Goal: Task Accomplishment & Management: Manage account settings

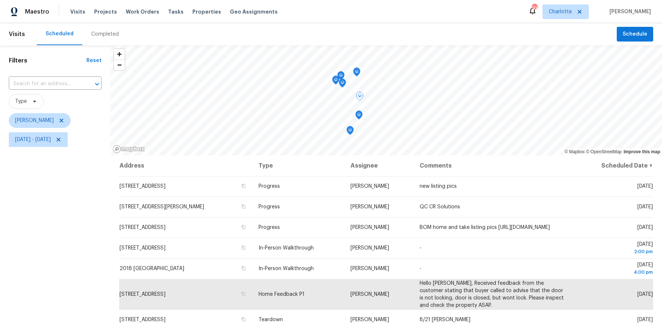
scroll to position [33, 0]
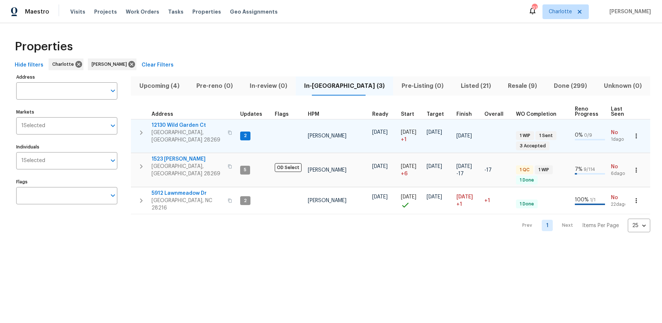
click at [191, 124] on span "12130 Wild Garden Ct" at bounding box center [187, 125] width 72 height 7
click at [141, 128] on icon "button" at bounding box center [141, 132] width 9 height 9
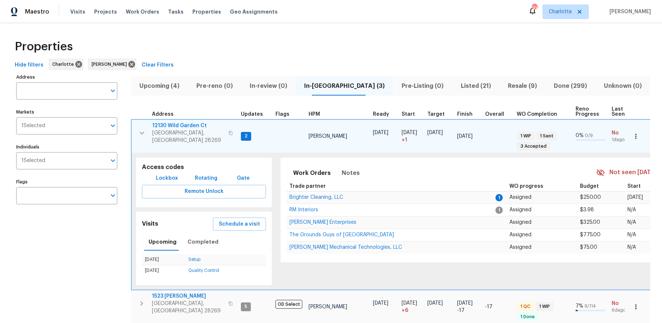
click at [637, 135] on icon "button" at bounding box center [635, 136] width 7 height 7
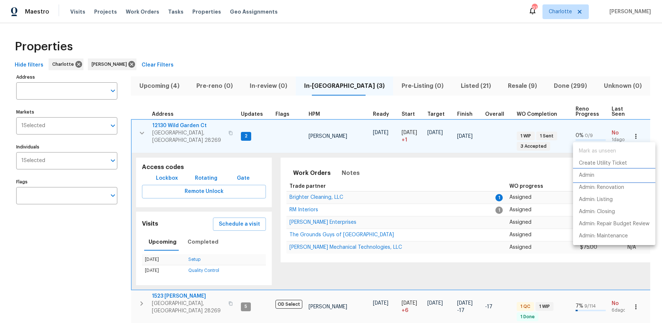
click at [591, 178] on p "Admin" at bounding box center [586, 176] width 15 height 8
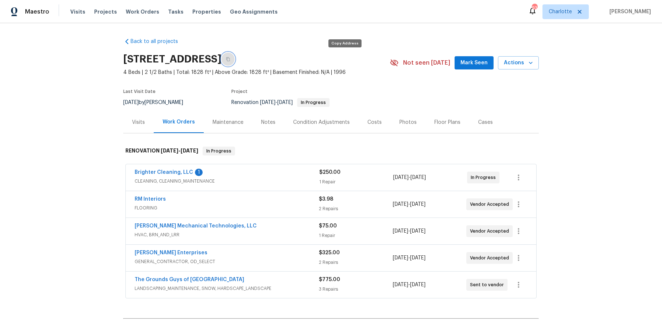
click at [230, 60] on icon "button" at bounding box center [228, 59] width 4 height 4
click at [274, 120] on div "Notes" at bounding box center [268, 122] width 32 height 22
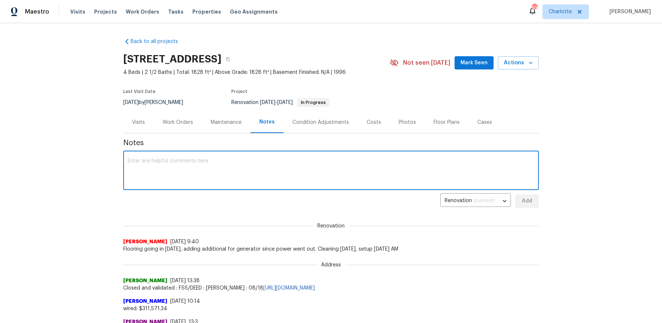
click at [260, 162] on textarea at bounding box center [331, 171] width 407 height 26
type textarea "Power still not back. Letting Nordman know when to return."
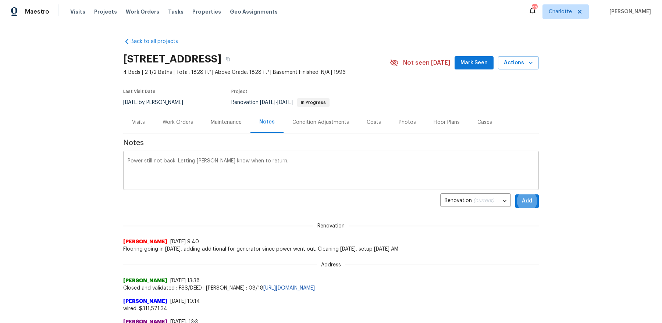
click at [284, 156] on div "Power still not back. Letting Nordman know when to return. x ​" at bounding box center [330, 171] width 415 height 37
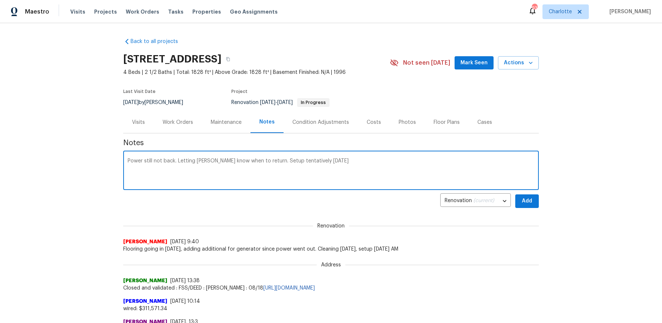
type textarea "Power still not back. Letting Nordman know when to return. Setup tentatively to…"
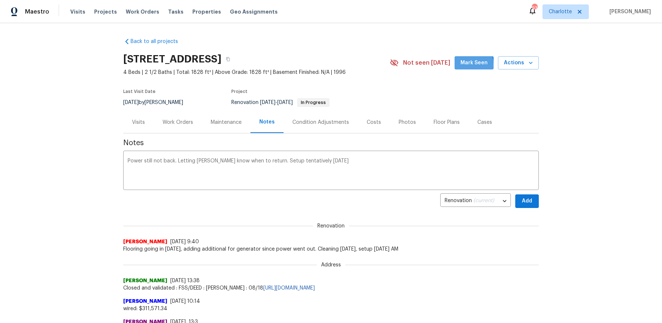
click at [460, 65] on button "Mark Seen" at bounding box center [473, 63] width 39 height 14
click at [526, 207] on button "Add" at bounding box center [527, 201] width 24 height 14
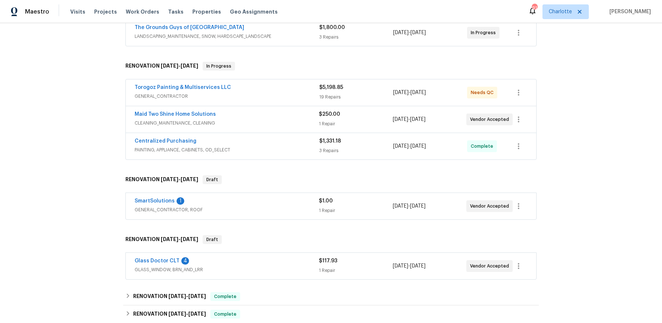
scroll to position [278, 0]
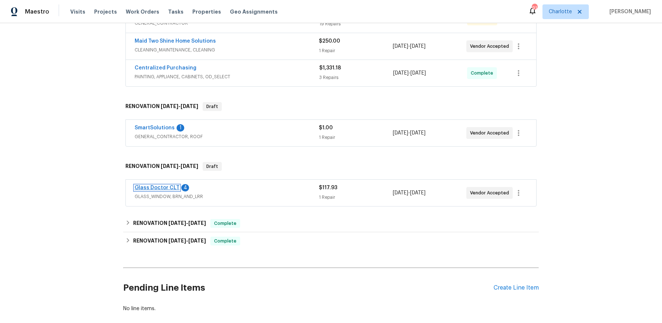
click at [168, 186] on link "Glass Doctor CLT" at bounding box center [157, 187] width 45 height 5
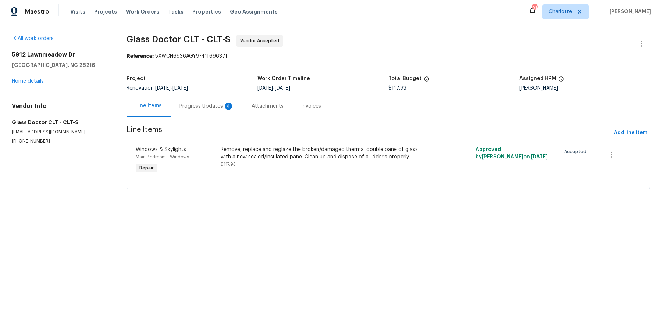
click at [197, 110] on div "Progress Updates 4" at bounding box center [207, 106] width 72 height 22
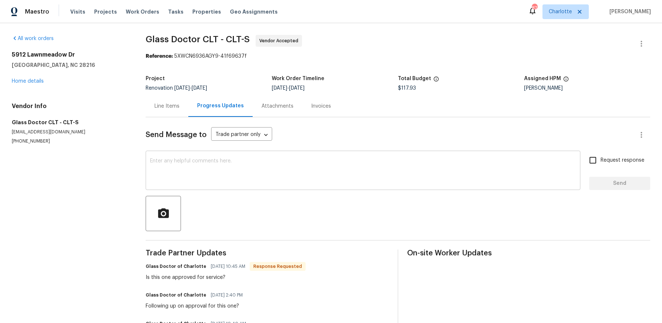
click at [210, 164] on textarea at bounding box center [363, 171] width 426 height 26
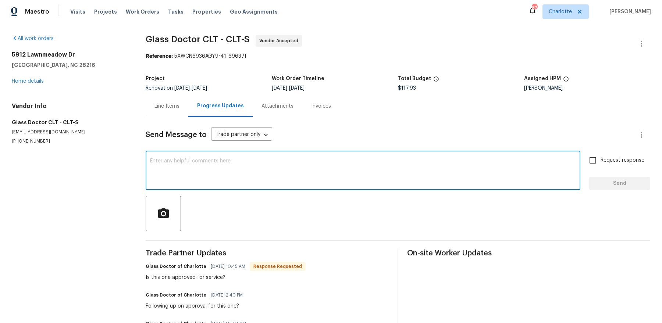
type textarea "T"
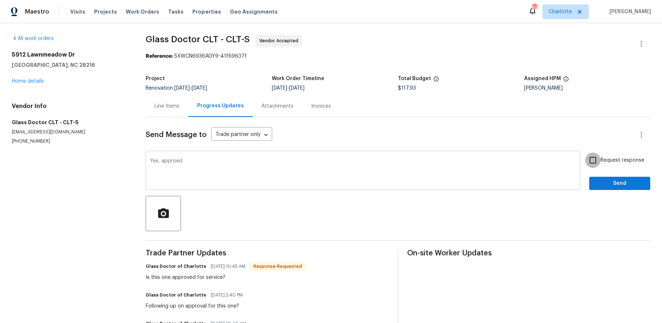
click at [179, 155] on div "Yes, approed x ​" at bounding box center [363, 171] width 435 height 37
click at [192, 155] on div "Yes, approed x ​" at bounding box center [363, 171] width 435 height 37
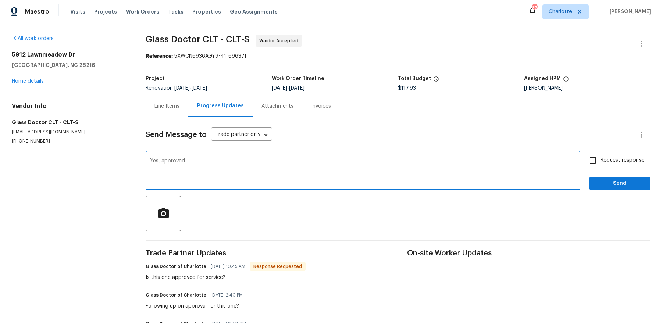
type textarea "Yes, approved"
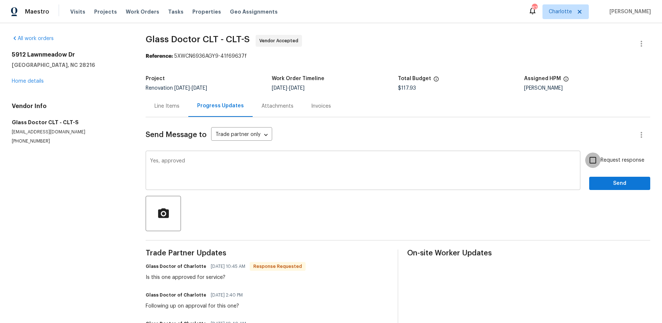
click at [585, 153] on input "Request response" at bounding box center [592, 160] width 15 height 15
checkbox input "true"
click at [589, 177] on button "Send" at bounding box center [619, 184] width 61 height 14
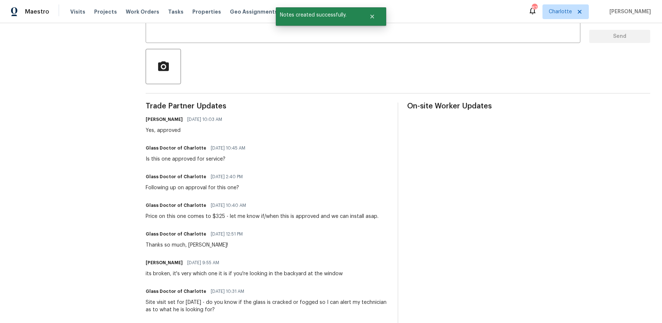
scroll to position [162, 0]
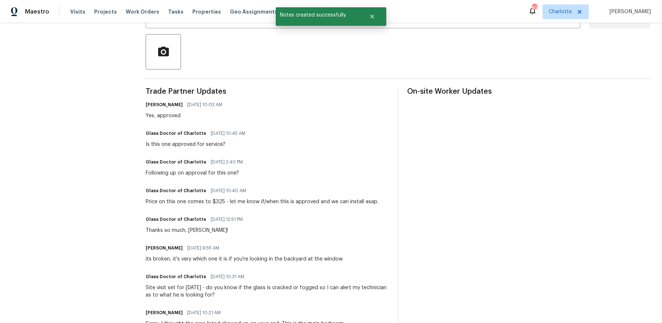
click at [217, 199] on div "Price on this one comes to $325 - let me know if/when this is approved and we c…" at bounding box center [262, 201] width 233 height 7
copy div "325"
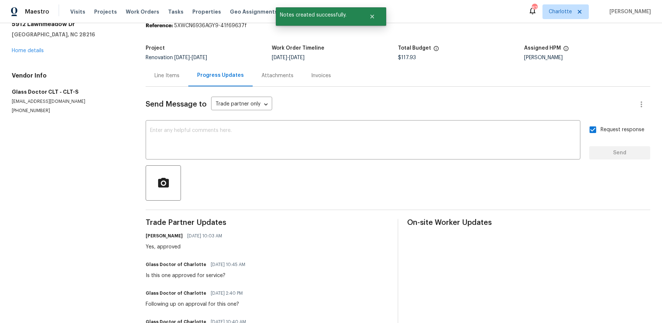
click at [166, 77] on div "Line Items" at bounding box center [166, 75] width 25 height 7
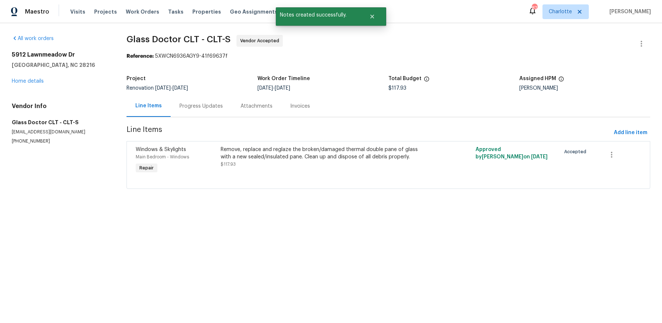
click at [233, 156] on div "Remove, replace and reglaze the broken/damaged thermal double pane of glass wit…" at bounding box center [325, 153] width 208 height 15
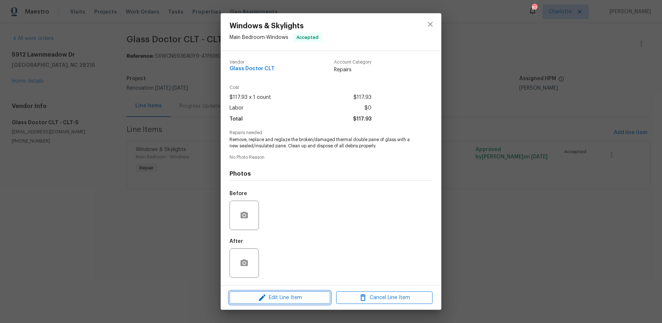
click at [267, 297] on span "Edit Line Item" at bounding box center [280, 297] width 96 height 9
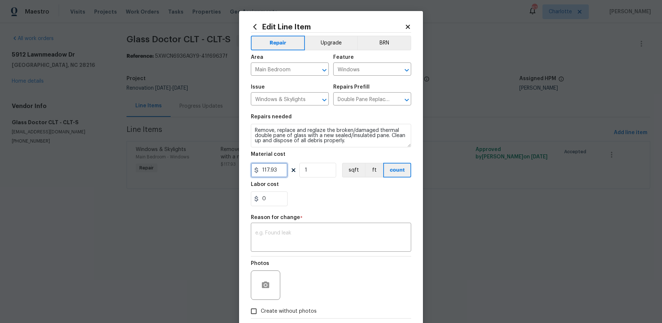
click at [270, 171] on input "117.93" at bounding box center [269, 170] width 37 height 15
paste input "text"
paste input "325"
type input "325"
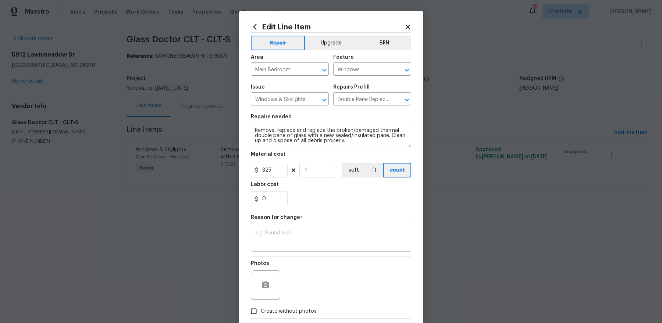
click at [316, 236] on textarea at bounding box center [330, 238] width 151 height 15
click at [264, 311] on span "Create without photos" at bounding box center [289, 312] width 56 height 8
click at [261, 311] on input "Create without photos" at bounding box center [254, 311] width 14 height 14
checkbox input "true"
click at [323, 285] on textarea at bounding box center [348, 285] width 125 height 29
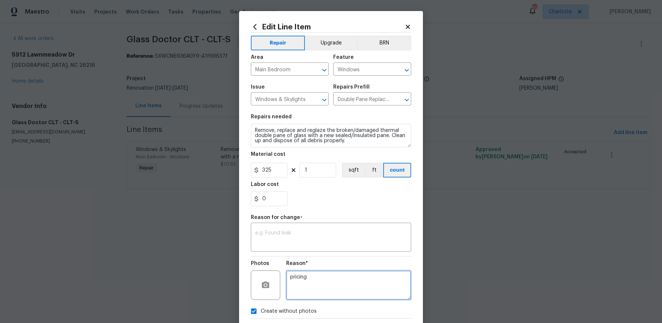
scroll to position [38, 0]
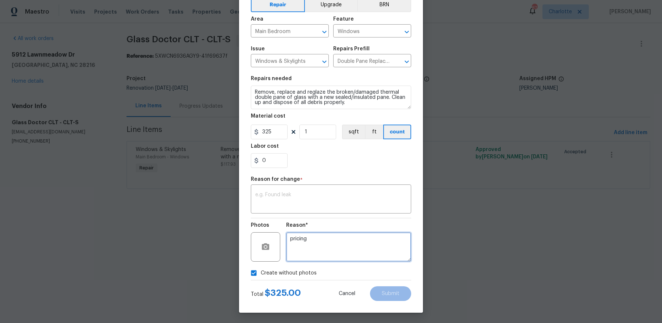
click at [356, 248] on textarea "pricing" at bounding box center [348, 246] width 125 height 29
type textarea "pricing"
click at [350, 209] on div "x ​" at bounding box center [331, 199] width 160 height 27
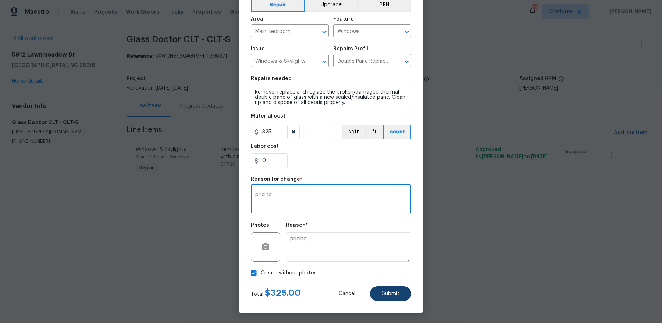
type textarea "pricing"
click at [388, 292] on span "Submit" at bounding box center [391, 294] width 18 height 6
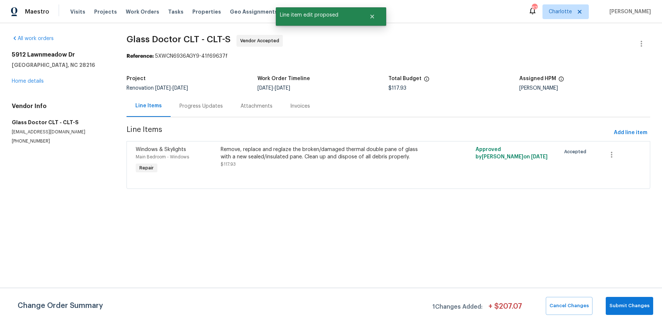
scroll to position [0, 0]
click at [630, 303] on span "Submit Changes" at bounding box center [629, 306] width 40 height 8
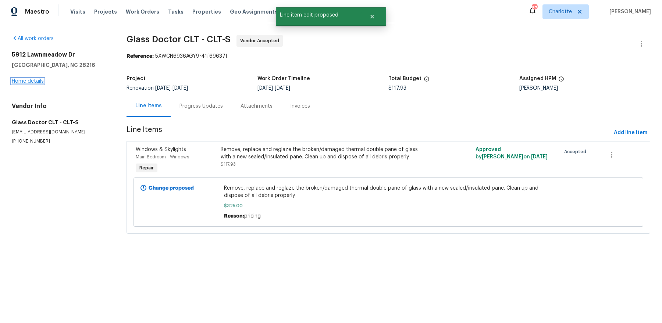
click at [16, 79] on link "Home details" at bounding box center [28, 81] width 32 height 5
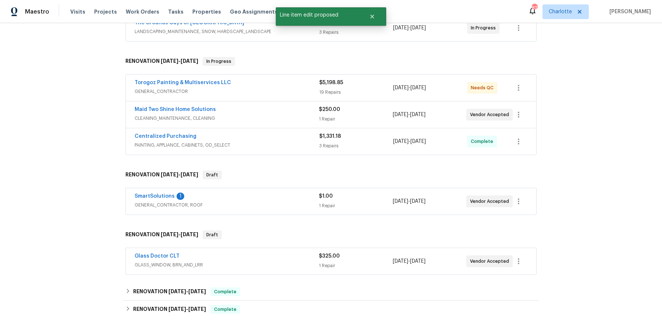
scroll to position [210, 0]
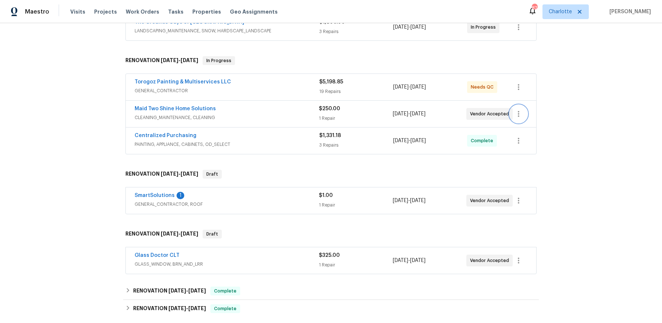
click at [517, 114] on icon "button" at bounding box center [518, 114] width 9 height 9
click at [521, 112] on li "Edit" at bounding box center [549, 113] width 79 height 12
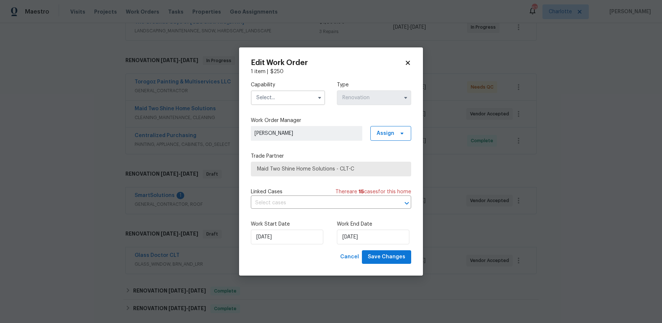
click at [271, 94] on input "text" at bounding box center [288, 97] width 74 height 15
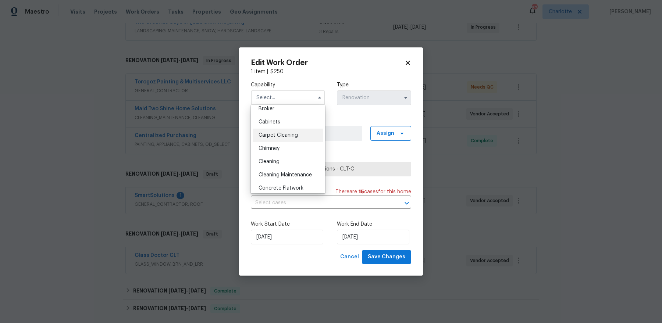
scroll to position [58, 0]
click at [280, 162] on div "Cleaning" at bounding box center [288, 161] width 71 height 13
type input "Cleaning"
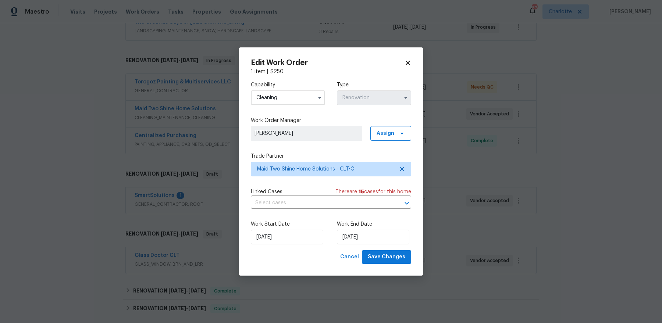
click at [328, 135] on span "[PERSON_NAME]" at bounding box center [306, 133] width 104 height 7
click at [332, 174] on span "Maid Two Shine Home Solutions - CLT-C" at bounding box center [331, 169] width 160 height 15
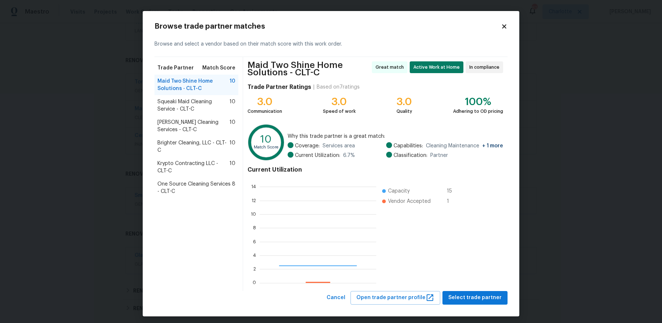
scroll to position [103, 116]
click at [199, 151] on span "Brighter Cleaning, LLC - CLT-C" at bounding box center [193, 146] width 72 height 15
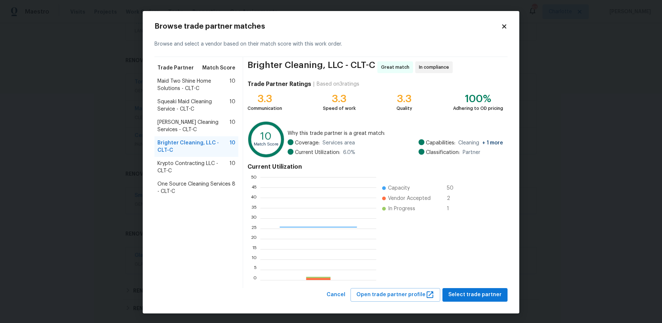
scroll to position [103, 115]
click at [503, 26] on icon at bounding box center [504, 26] width 4 height 4
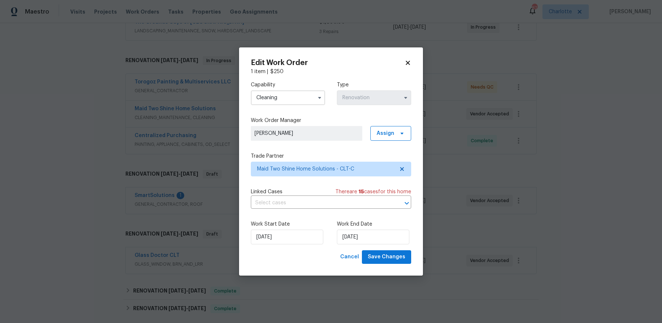
click at [409, 55] on div "Edit Work Order 1 item | $ 250 Capability Cleaning Type Renovation Work Order M…" at bounding box center [331, 161] width 184 height 228
click at [409, 56] on div "Edit Work Order 1 item | $ 250 Capability Cleaning Type Renovation Work Order M…" at bounding box center [331, 161] width 184 height 228
click at [409, 57] on div "Edit Work Order 1 item | $ 250 Capability Cleaning Type Renovation Work Order M…" at bounding box center [331, 161] width 184 height 228
click at [411, 63] on icon at bounding box center [407, 63] width 7 height 7
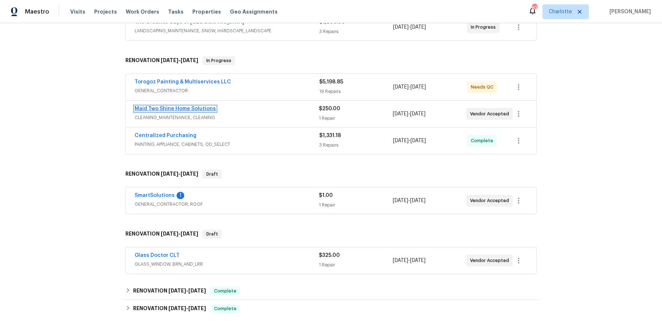
click at [165, 109] on link "Maid Two Shine Home Solutions" at bounding box center [175, 108] width 81 height 5
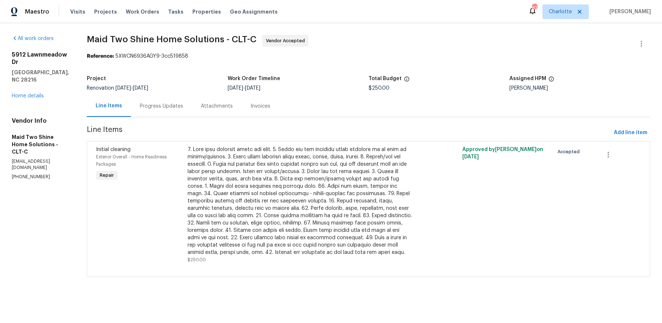
click at [190, 101] on div "Progress Updates" at bounding box center [161, 106] width 61 height 22
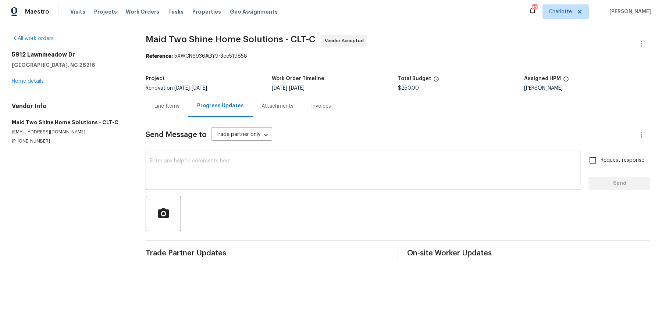
click at [19, 78] on div "5912 Lawnmeadow Dr Charlotte, NC 28216 Home details" at bounding box center [70, 68] width 116 height 34
click at [19, 80] on link "Home details" at bounding box center [28, 81] width 32 height 5
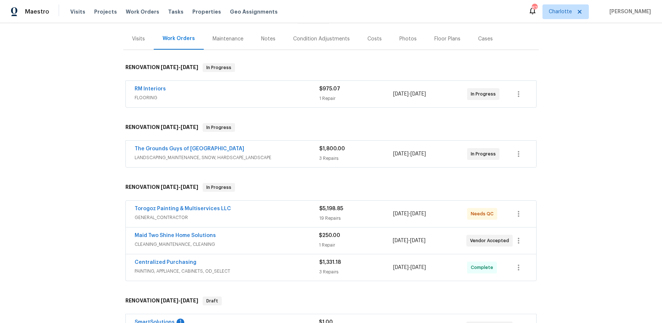
scroll to position [99, 0]
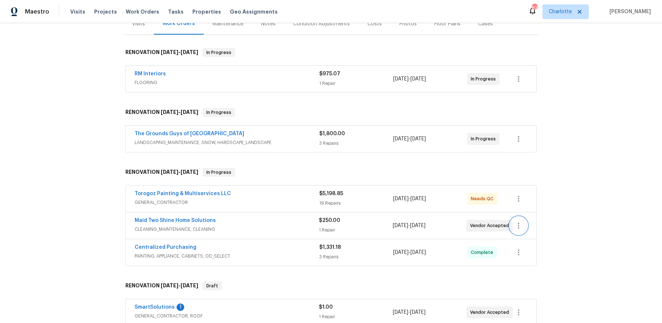
click at [519, 227] on icon "button" at bounding box center [518, 225] width 9 height 9
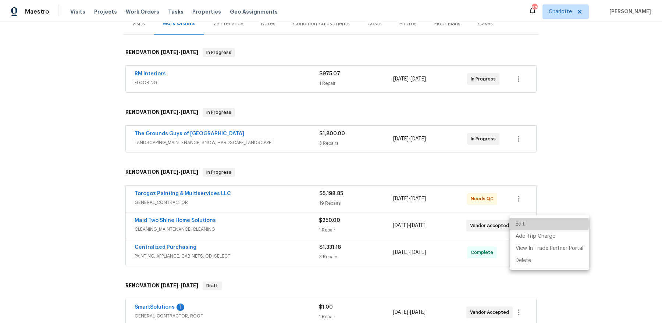
click at [522, 224] on li "Edit" at bounding box center [549, 224] width 79 height 12
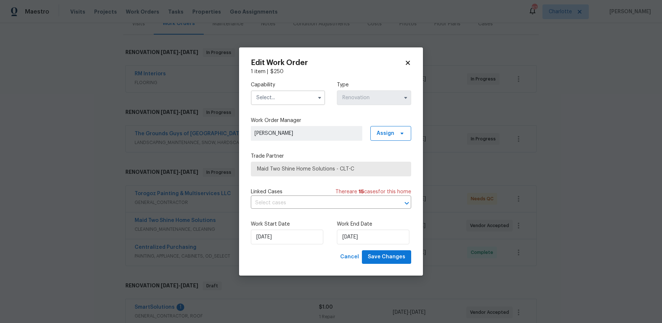
click at [300, 102] on input "text" at bounding box center [288, 97] width 74 height 15
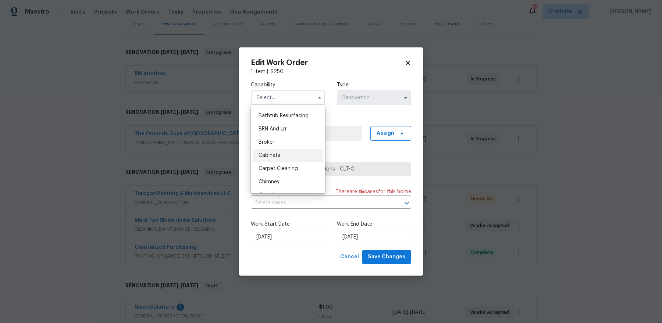
scroll to position [35, 0]
click at [287, 183] on div "Cleaning" at bounding box center [288, 184] width 71 height 13
type input "Cleaning"
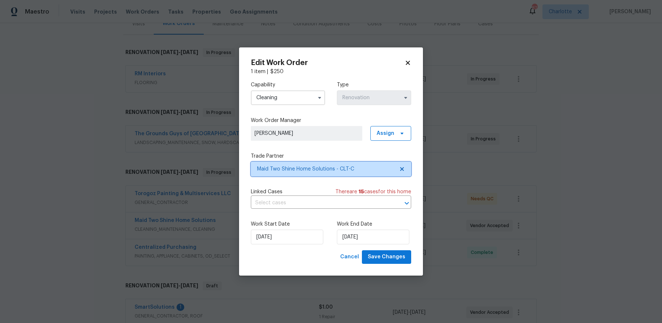
click at [303, 171] on span "Maid Two Shine Home Solutions - CLT-C" at bounding box center [325, 168] width 137 height 7
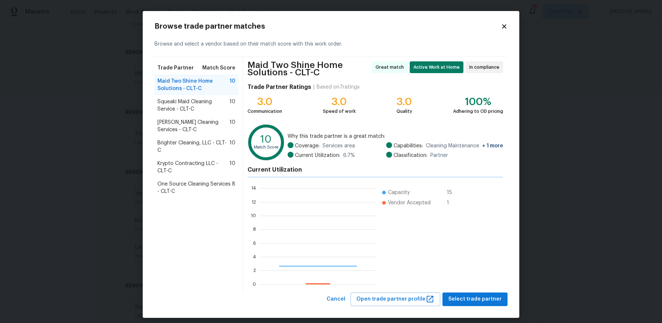
scroll to position [103, 116]
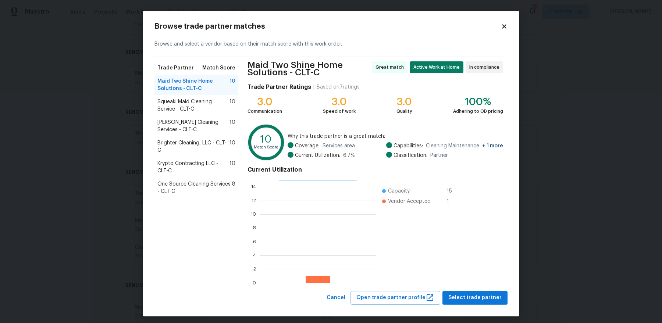
click at [192, 147] on span "Brighter Cleaning, LLC - CLT-C" at bounding box center [193, 146] width 72 height 15
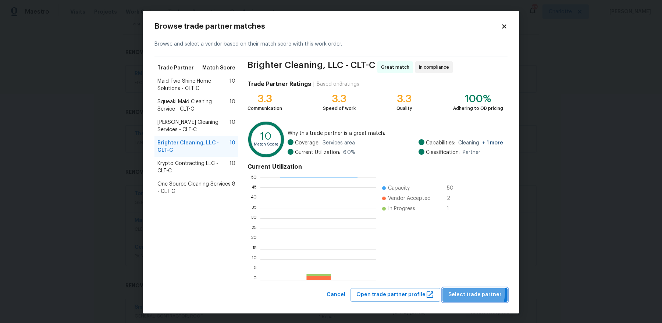
click at [463, 290] on button "Select trade partner" at bounding box center [474, 295] width 65 height 14
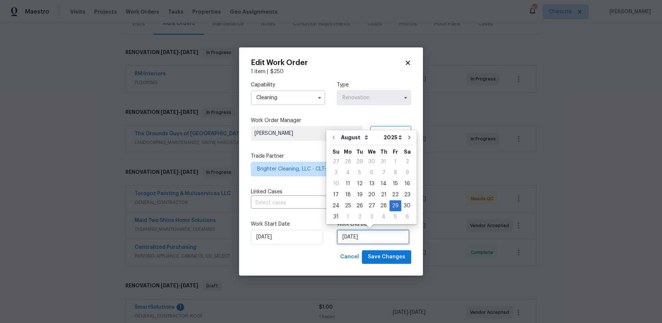
click at [373, 240] on input "8/29/2025" at bounding box center [373, 237] width 72 height 15
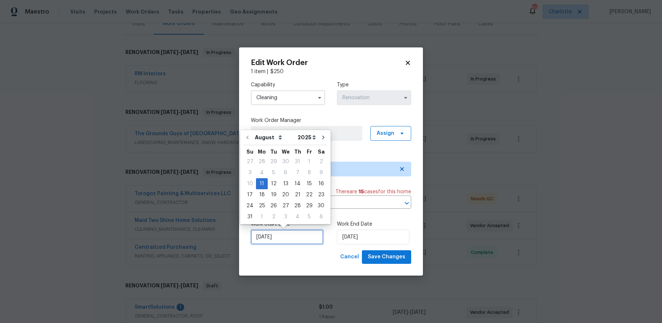
click at [294, 233] on input "[DATE]" at bounding box center [287, 237] width 72 height 15
click at [293, 195] on div "21" at bounding box center [298, 195] width 12 height 10
type input "[DATE]"
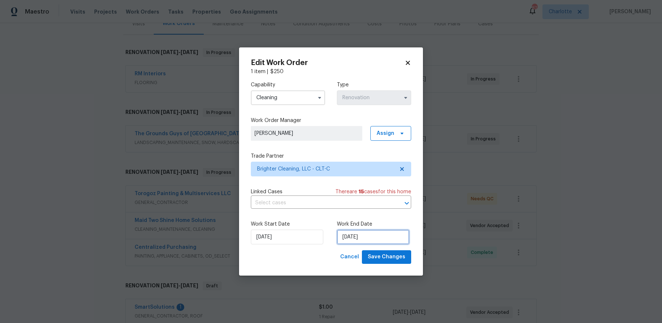
click at [367, 240] on input "8/29/2025" at bounding box center [373, 237] width 72 height 15
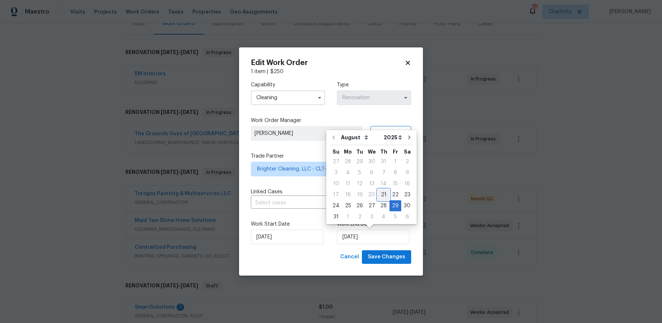
click at [382, 195] on div "21" at bounding box center [384, 195] width 12 height 10
type input "[DATE]"
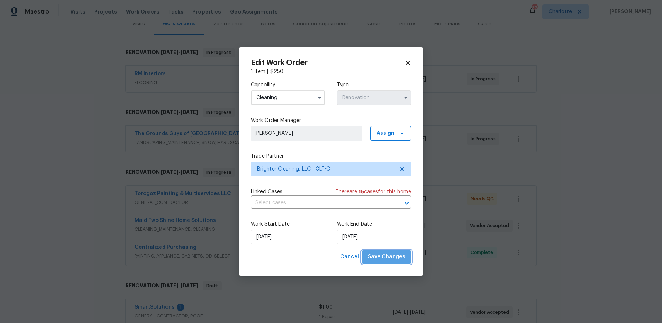
click at [390, 258] on span "Save Changes" at bounding box center [386, 257] width 37 height 9
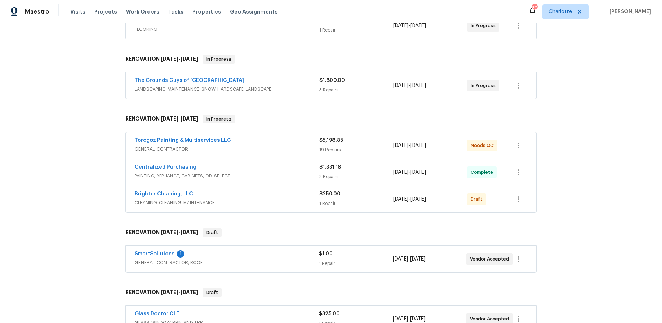
scroll to position [261, 0]
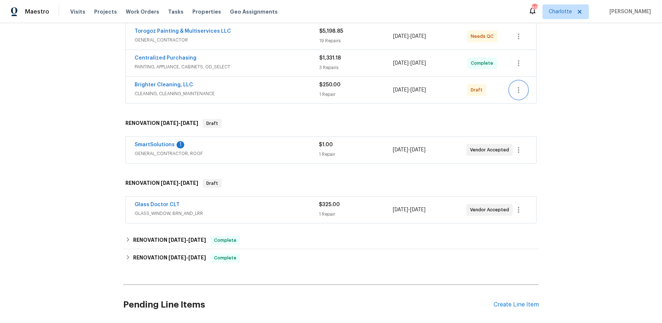
click at [518, 90] on icon "button" at bounding box center [518, 90] width 1 height 6
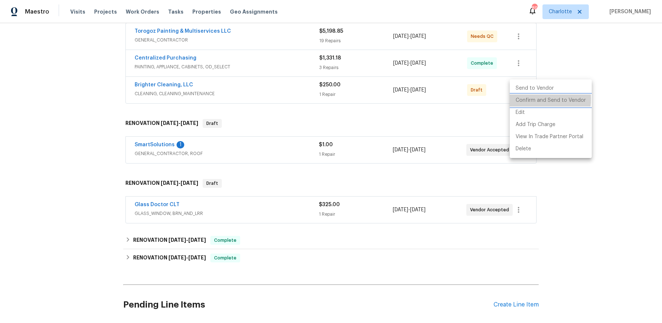
click at [528, 99] on li "Confirm and Send to Vendor" at bounding box center [551, 100] width 82 height 12
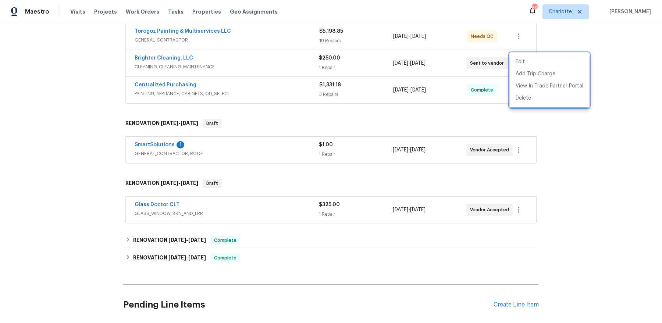
click at [252, 118] on div at bounding box center [331, 161] width 662 height 323
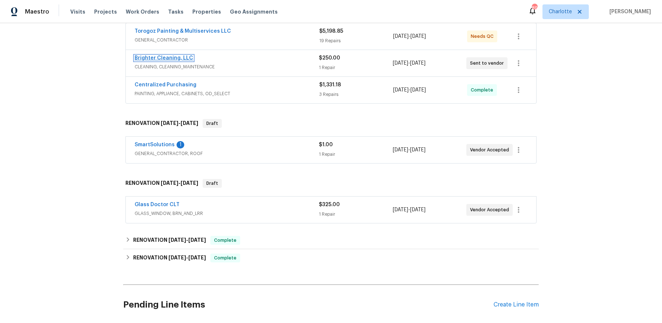
click at [161, 57] on link "Brighter Cleaning, LLC" at bounding box center [164, 58] width 58 height 5
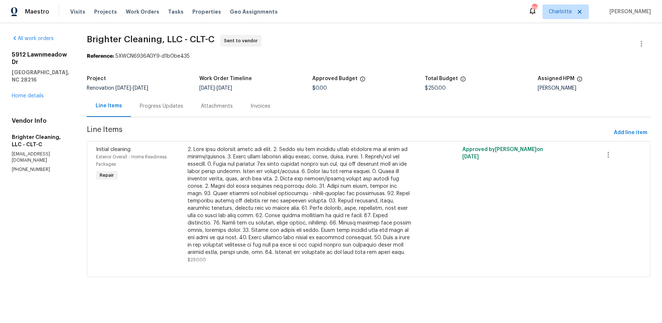
click at [157, 103] on div "Progress Updates" at bounding box center [161, 106] width 43 height 7
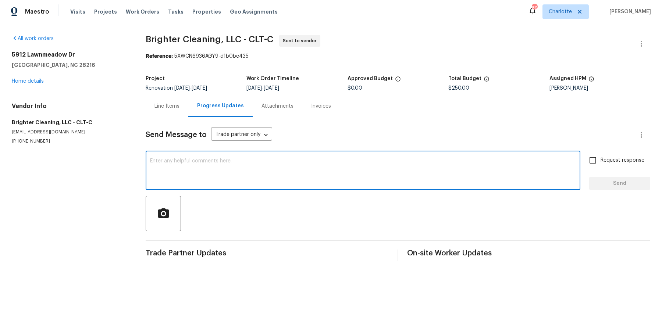
click at [172, 177] on textarea at bounding box center [363, 171] width 426 height 26
type textarea "please set for [DATE]"
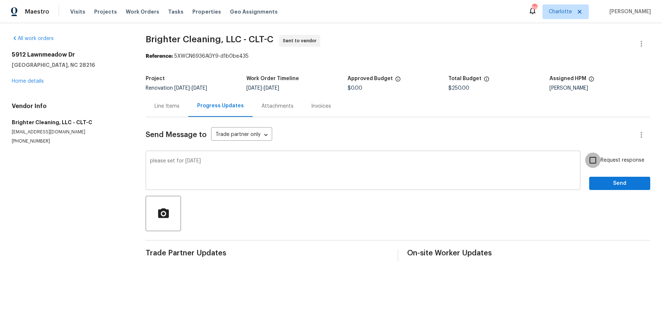
click at [585, 153] on input "Request response" at bounding box center [592, 160] width 15 height 15
checkbox input "true"
click at [589, 177] on button "Send" at bounding box center [619, 184] width 61 height 14
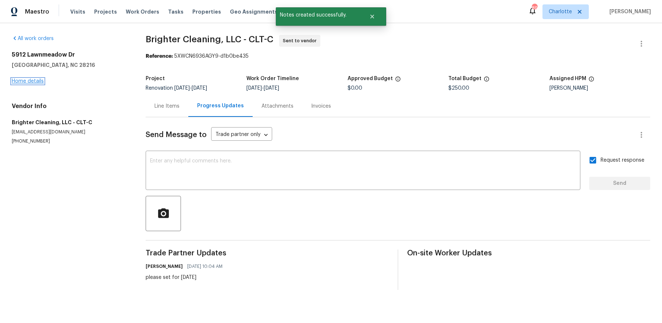
click at [28, 80] on link "Home details" at bounding box center [28, 81] width 32 height 5
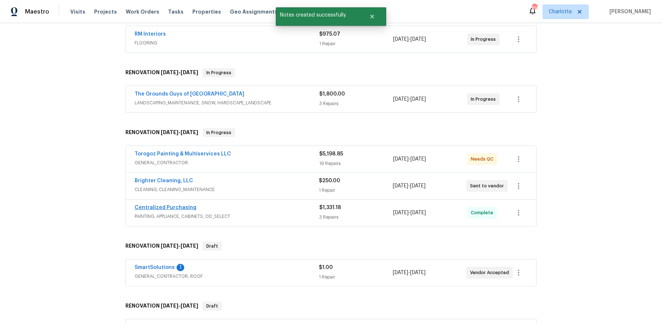
scroll to position [144, 0]
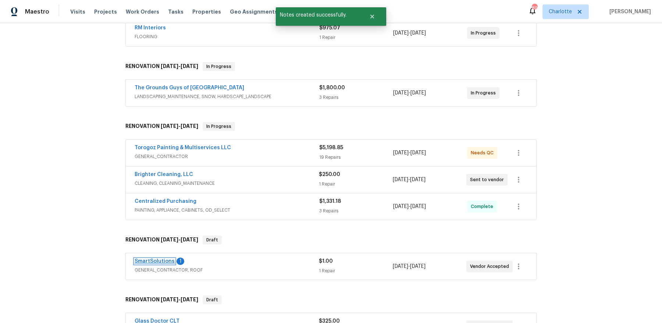
click at [164, 259] on link "SmartSolutions" at bounding box center [155, 261] width 40 height 5
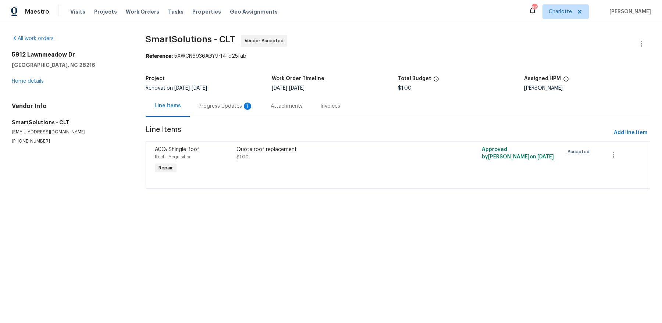
click at [225, 104] on div "Progress Updates 1" at bounding box center [226, 106] width 54 height 7
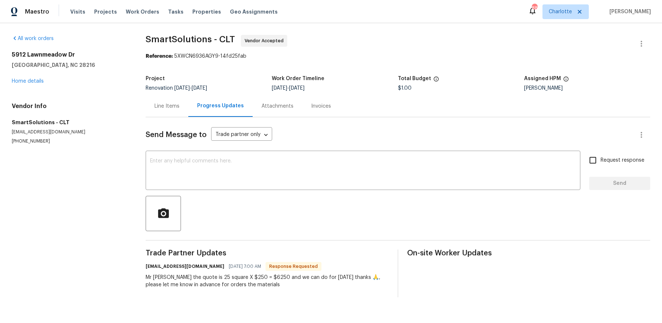
click at [250, 276] on div "Mr dan the quote is 25 square X $250 = $6250 and we can do for Friday thanks 🙏,…" at bounding box center [267, 281] width 243 height 15
copy div "6250"
click at [172, 107] on div "Line Items" at bounding box center [166, 106] width 25 height 7
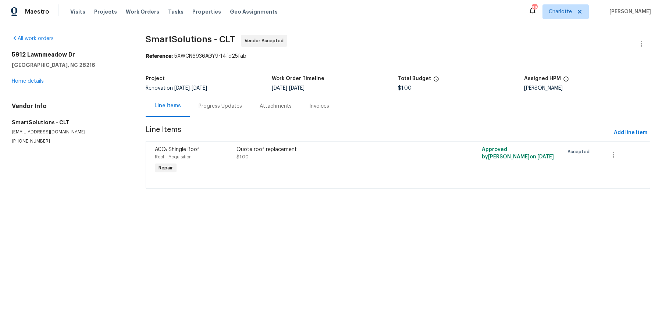
click at [249, 167] on div "Quote roof replacement $1.00" at bounding box center [336, 161] width 204 height 34
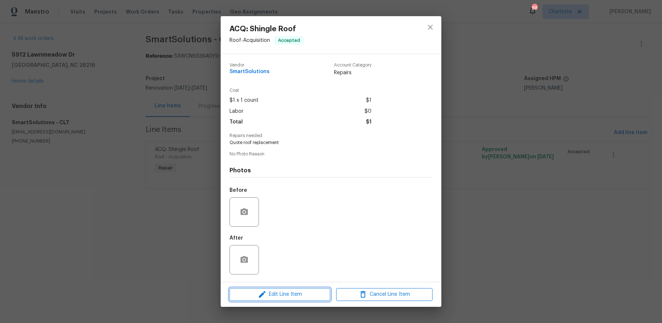
click at [264, 300] on button "Edit Line Item" at bounding box center [279, 294] width 101 height 13
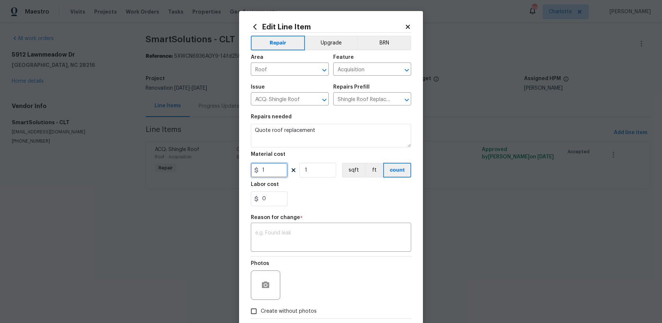
click at [272, 171] on input "1" at bounding box center [269, 170] width 37 height 15
paste input "6250"
type input "6250"
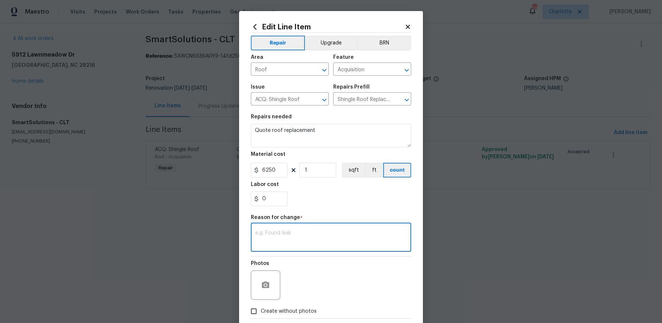
click at [300, 243] on textarea at bounding box center [330, 238] width 151 height 15
paste textarea "6250"
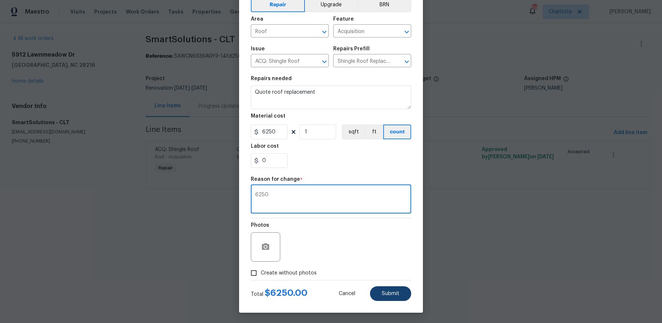
type textarea "6250"
click at [392, 291] on span "Submit" at bounding box center [391, 294] width 18 height 6
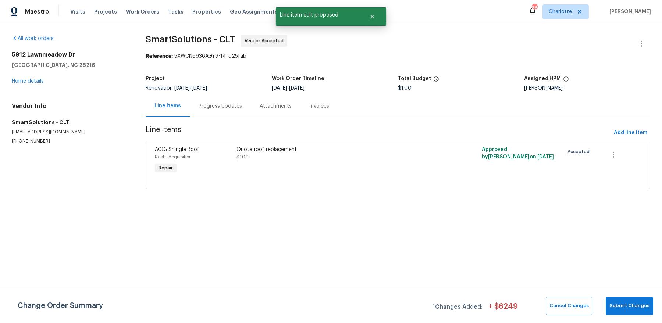
scroll to position [0, 0]
click at [647, 311] on button "Submit Changes" at bounding box center [628, 306] width 47 height 18
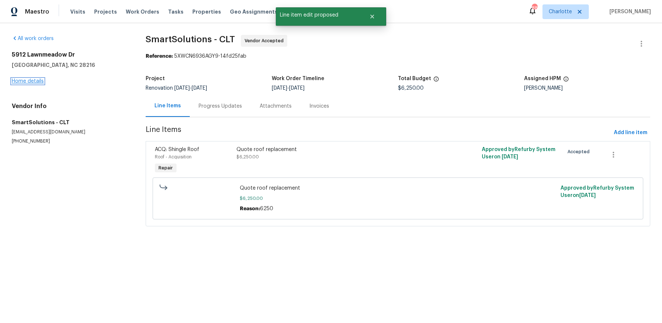
click at [30, 79] on link "Home details" at bounding box center [28, 81] width 32 height 5
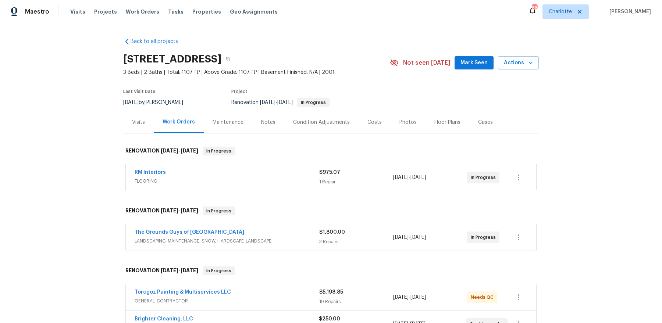
click at [261, 122] on div "Notes" at bounding box center [268, 122] width 14 height 7
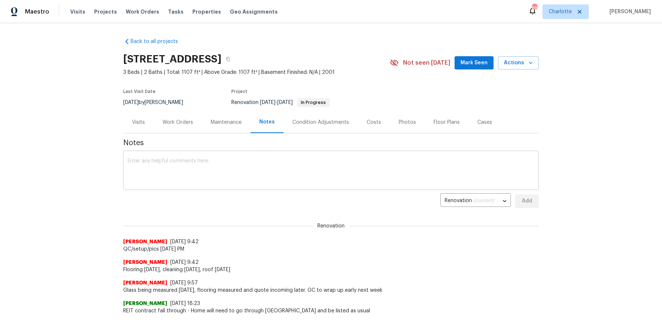
click at [246, 168] on textarea at bounding box center [331, 171] width 407 height 26
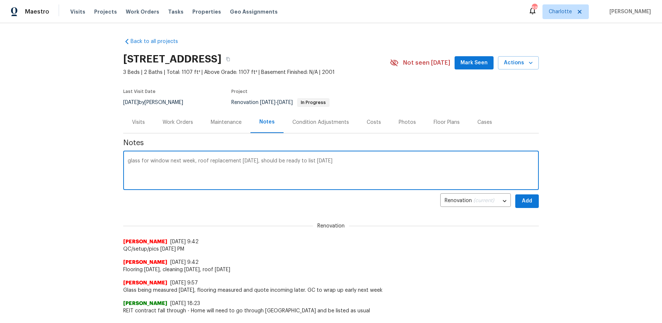
type textarea "glass for window next week, roof replacement [DATE], should be ready to list [D…"
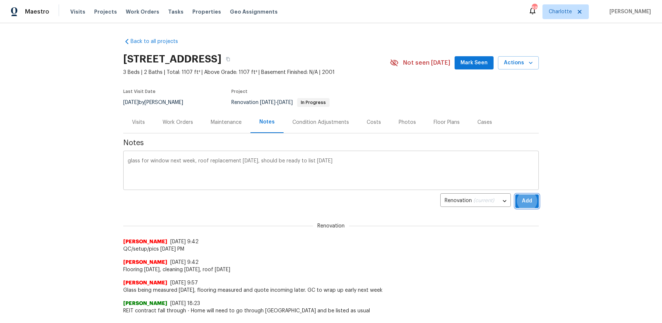
click at [515, 194] on button "Add" at bounding box center [527, 201] width 24 height 14
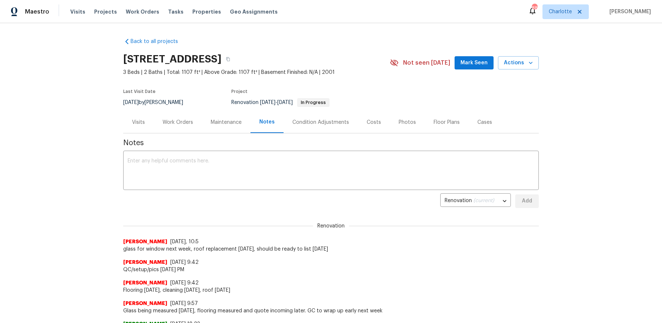
click at [474, 67] on span "Mark Seen" at bounding box center [473, 62] width 27 height 9
click at [182, 123] on div "Work Orders" at bounding box center [177, 122] width 31 height 7
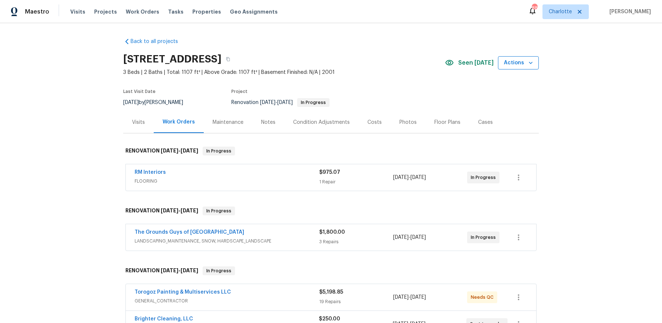
click at [523, 62] on span "Actions" at bounding box center [518, 62] width 29 height 9
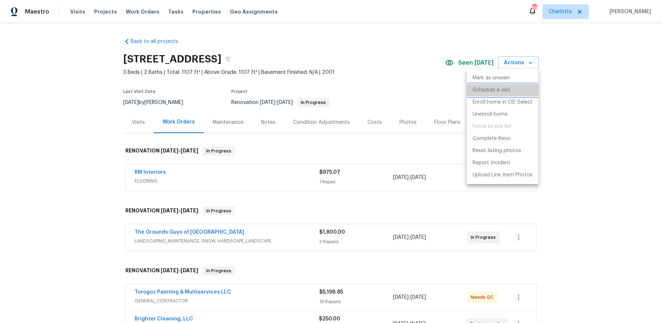
click at [500, 95] on li "Schedule a visit" at bounding box center [503, 90] width 72 height 12
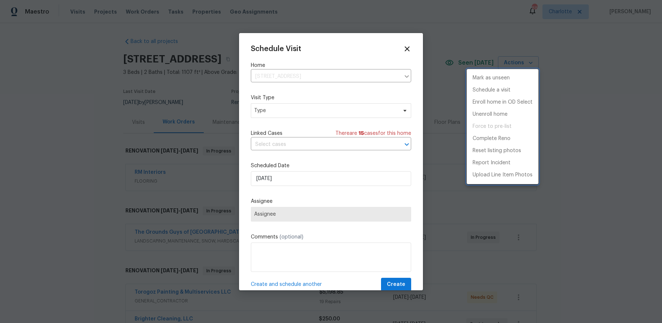
click at [308, 101] on div at bounding box center [331, 161] width 662 height 323
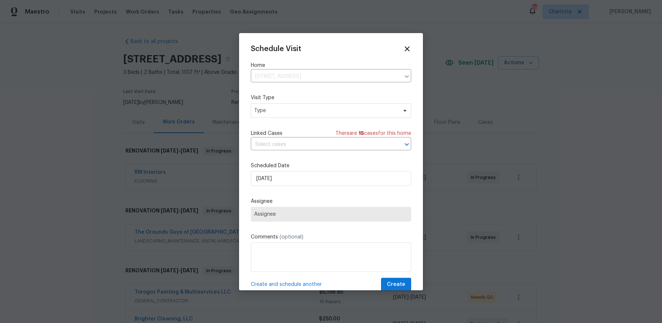
click at [306, 109] on div "Mark as unseen Schedule a visit Enroll home in OD Select Unenroll home Force to…" at bounding box center [331, 161] width 662 height 323
click at [303, 109] on span "Type" at bounding box center [325, 110] width 143 height 7
type input "prog"
click at [272, 154] on div "Progress" at bounding box center [265, 154] width 21 height 7
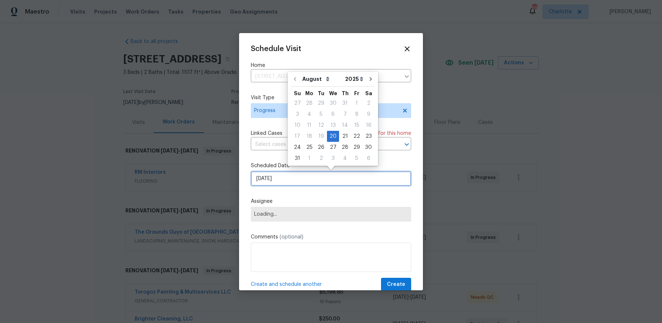
click at [272, 184] on input "[DATE]" at bounding box center [331, 178] width 160 height 15
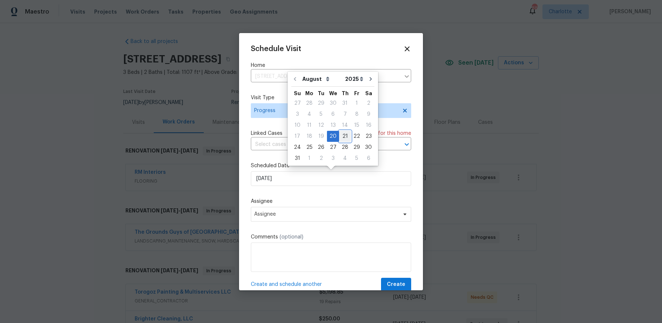
click at [341, 135] on div "21" at bounding box center [345, 136] width 12 height 10
type input "[DATE]"
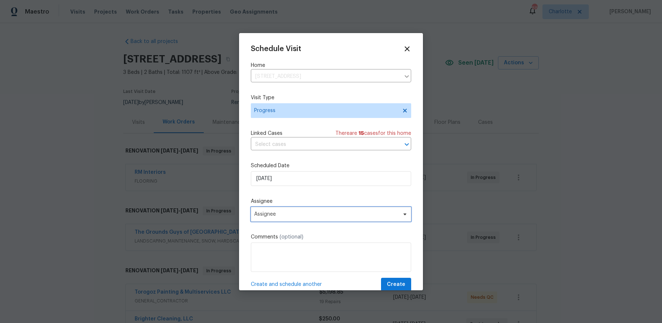
click at [286, 212] on span "Assignee" at bounding box center [326, 214] width 144 height 6
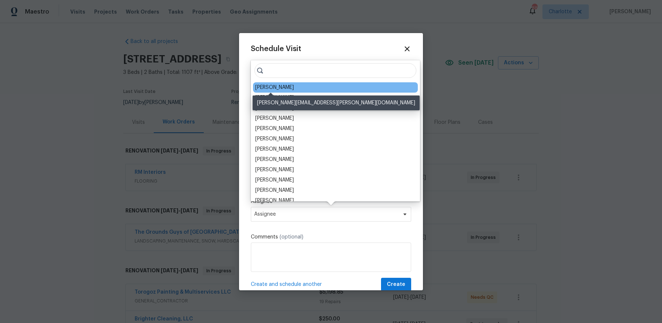
click at [270, 87] on div "[PERSON_NAME]" at bounding box center [274, 87] width 39 height 7
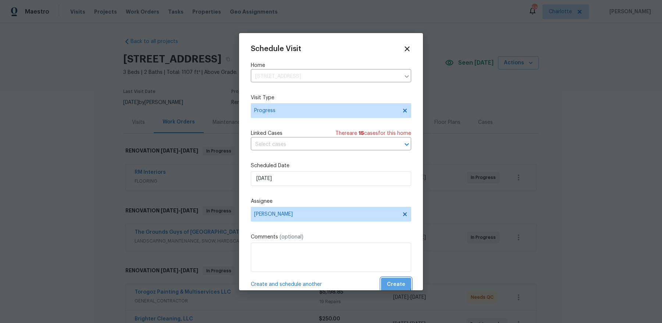
click at [394, 282] on span "Create" at bounding box center [396, 284] width 18 height 9
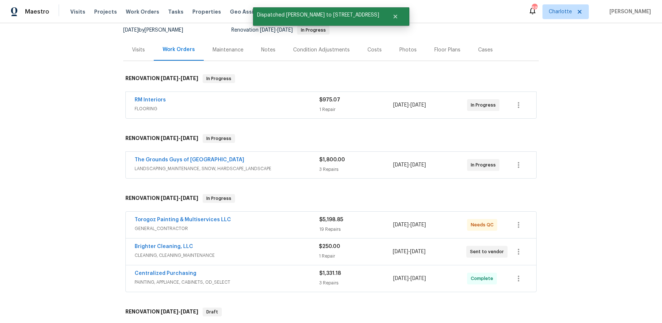
scroll to position [186, 0]
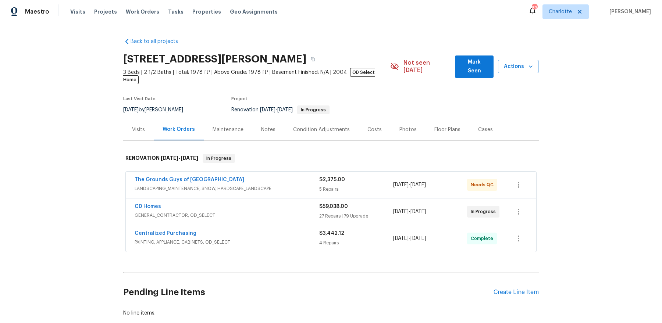
click at [269, 126] on div "Notes" at bounding box center [268, 129] width 14 height 7
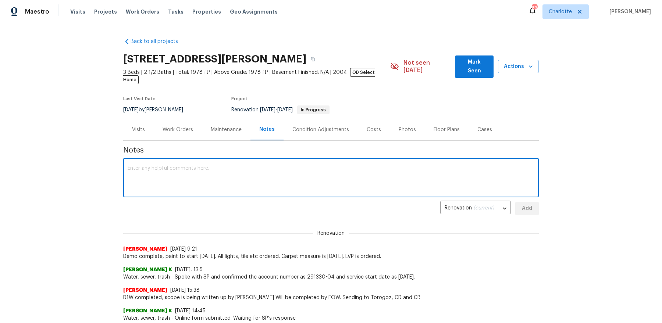
click at [248, 166] on textarea at bounding box center [331, 179] width 407 height 26
paste textarea "Going excellent. Tops going in on Thursday. Plumb Friday. Hope to have house do…"
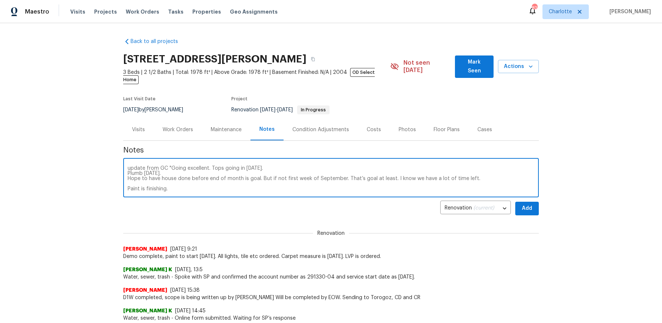
scroll to position [26, 0]
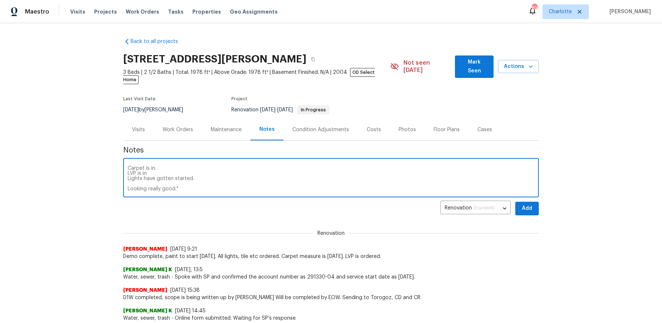
type textarea "update from GC "Going excellent. Tops going in on Thursday. Plumb Friday. Hope …"
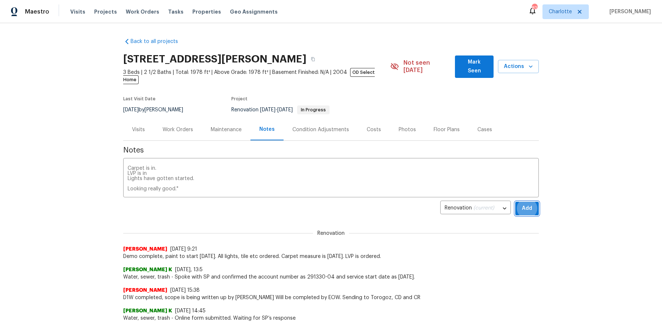
click at [515, 202] on button "Add" at bounding box center [527, 209] width 24 height 14
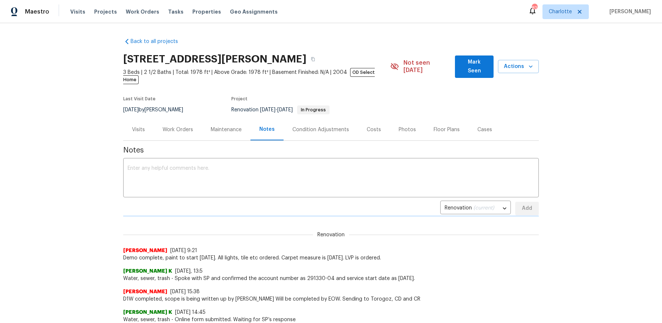
scroll to position [0, 0]
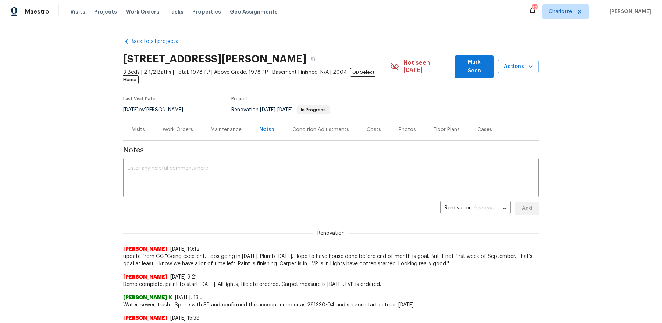
click at [473, 55] on div "1523 Callender Ln, Charlotte, NC 28269 3 Beds | 2 1/2 Baths | Total: 1978 ft² |…" at bounding box center [330, 67] width 415 height 34
click at [473, 61] on span "Mark Seen" at bounding box center [474, 67] width 27 height 18
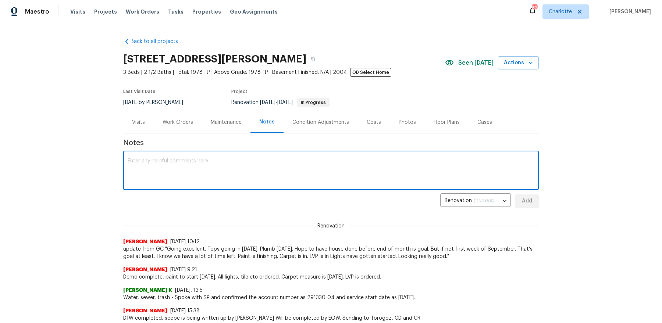
click at [297, 173] on textarea at bounding box center [331, 171] width 407 height 26
type textarea "Progress pics tomorrow"
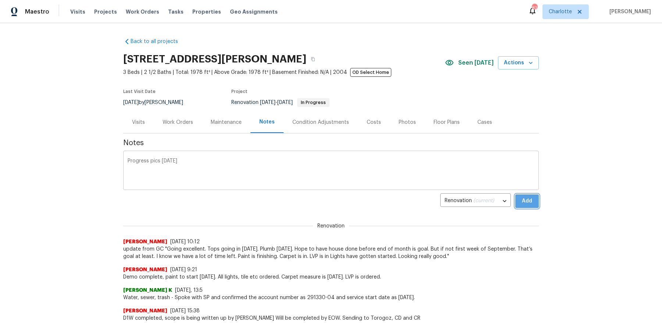
click at [515, 194] on button "Add" at bounding box center [527, 201] width 24 height 14
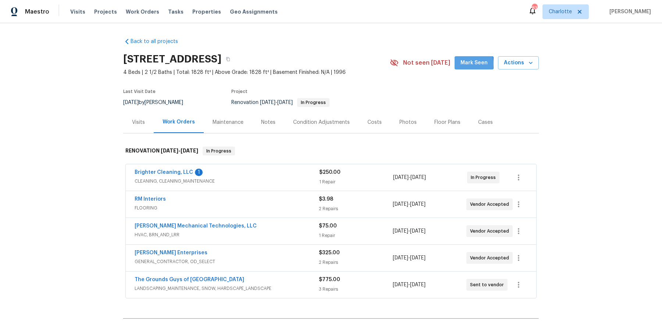
click at [469, 64] on span "Mark Seen" at bounding box center [473, 62] width 27 height 9
click at [268, 122] on div "Notes" at bounding box center [268, 122] width 14 height 7
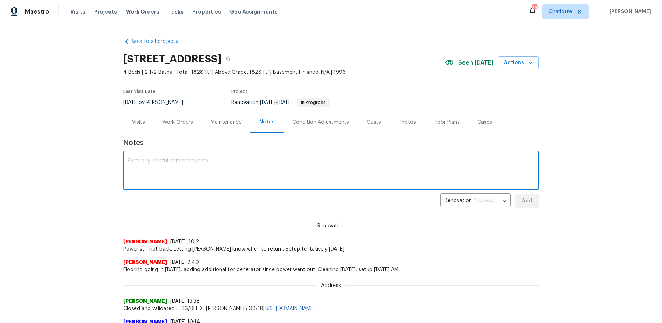
click at [268, 168] on textarea at bounding box center [331, 171] width 407 height 26
paste textarea "[URL][DOMAIN_NAME]"
type textarea "JIRA ticket for power: [URL][DOMAIN_NAME]"
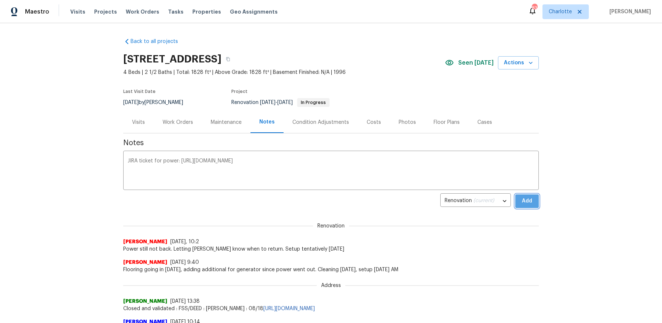
click at [515, 194] on button "Add" at bounding box center [527, 201] width 24 height 14
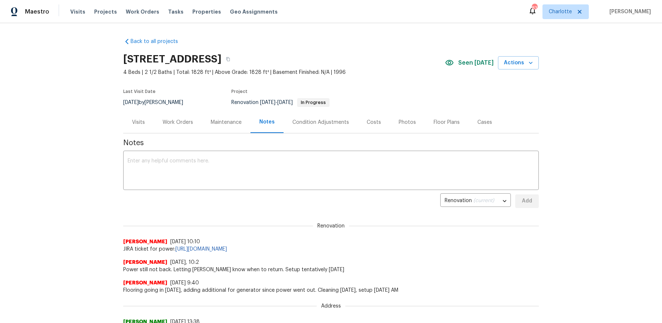
click at [178, 125] on div "Work Orders" at bounding box center [177, 122] width 31 height 7
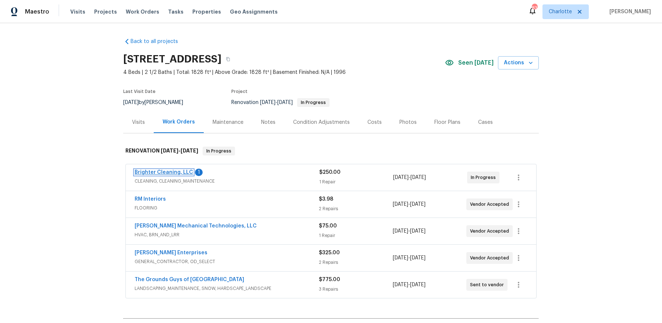
click at [182, 174] on link "Brighter Cleaning, LLC" at bounding box center [164, 172] width 58 height 5
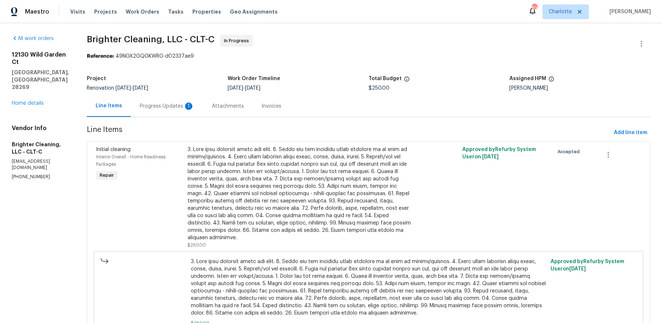
click at [185, 109] on div "1" at bounding box center [188, 106] width 7 height 7
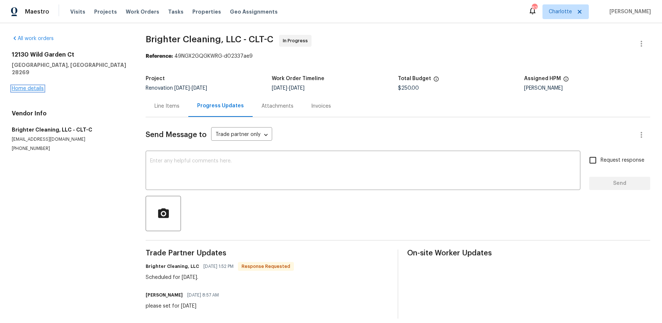
click at [25, 86] on link "Home details" at bounding box center [28, 88] width 32 height 5
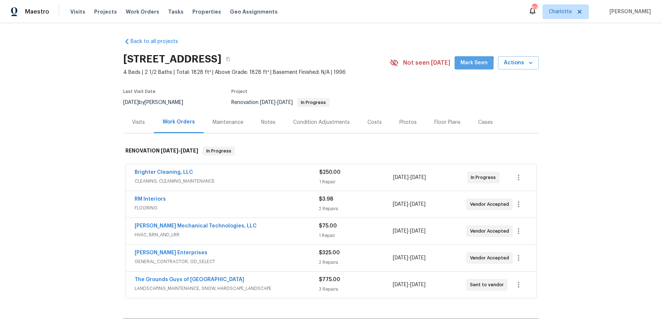
click at [467, 65] on span "Mark Seen" at bounding box center [473, 62] width 27 height 9
click at [262, 124] on div "Notes" at bounding box center [268, 122] width 14 height 7
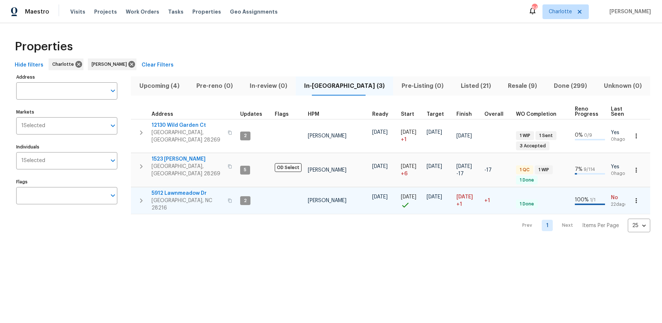
click at [165, 190] on span "5912 Lawnmeadow Dr" at bounding box center [187, 193] width 72 height 7
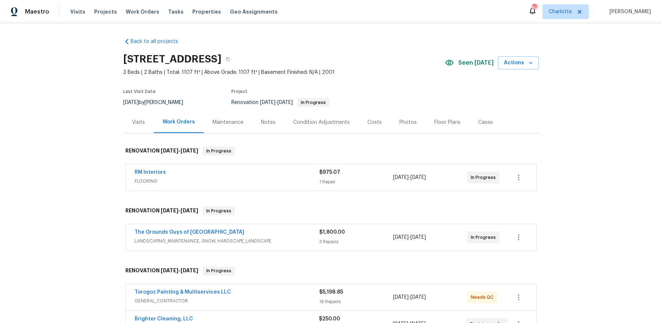
scroll to position [19, 0]
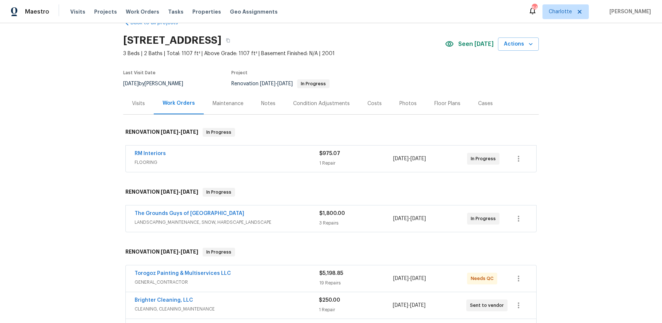
click at [265, 101] on div "Notes" at bounding box center [268, 103] width 14 height 7
